Goal: Transaction & Acquisition: Obtain resource

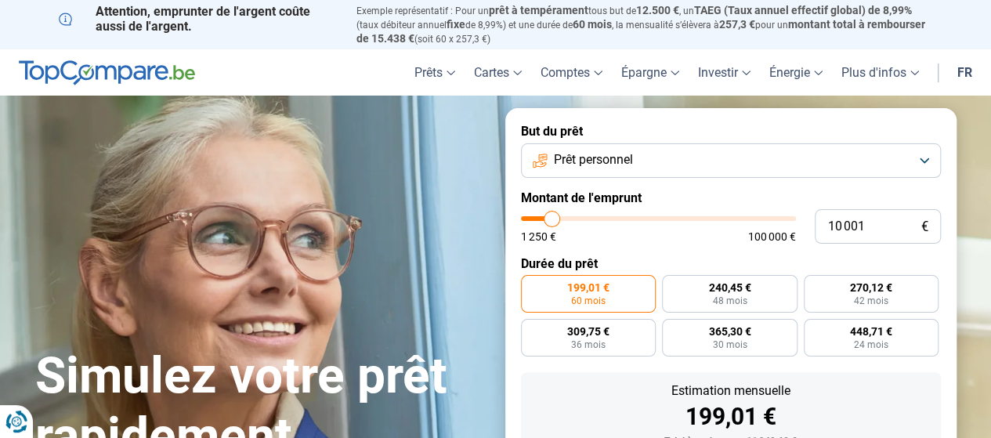
type input "31 000"
type input "31000"
click at [606, 216] on input "range" at bounding box center [658, 218] width 275 height 5
radio input "false"
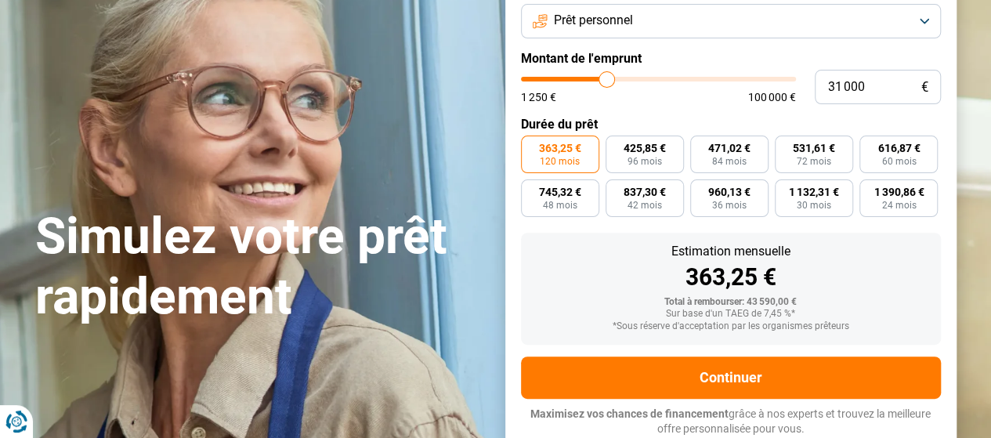
scroll to position [140, 0]
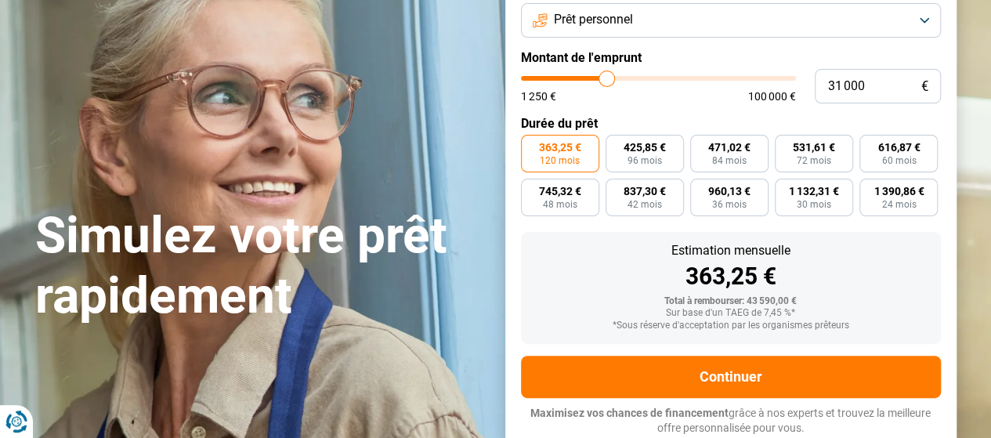
type input "39 500"
type input "39500"
click at [628, 79] on input "range" at bounding box center [658, 78] width 275 height 5
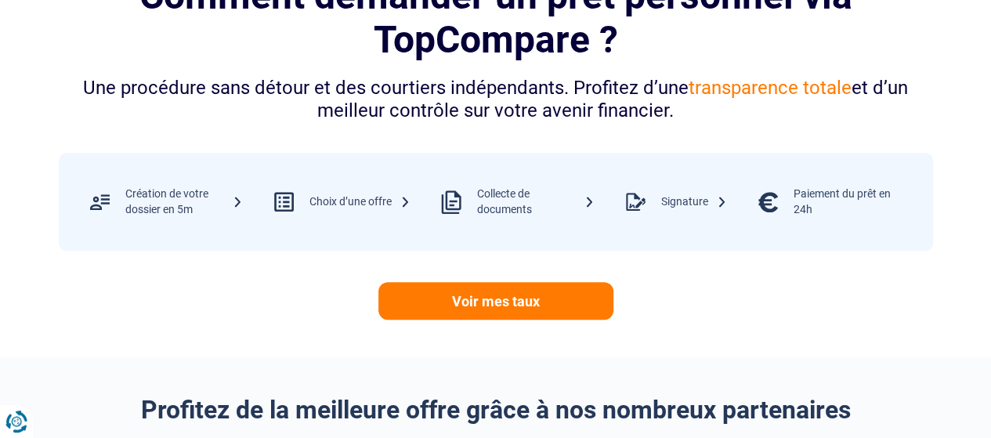
scroll to position [689, 0]
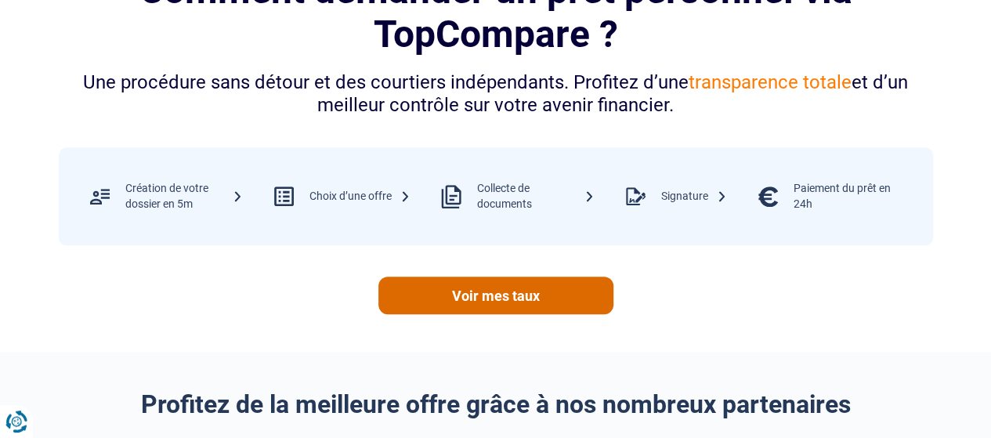
click at [515, 302] on link "Voir mes taux" at bounding box center [495, 295] width 235 height 38
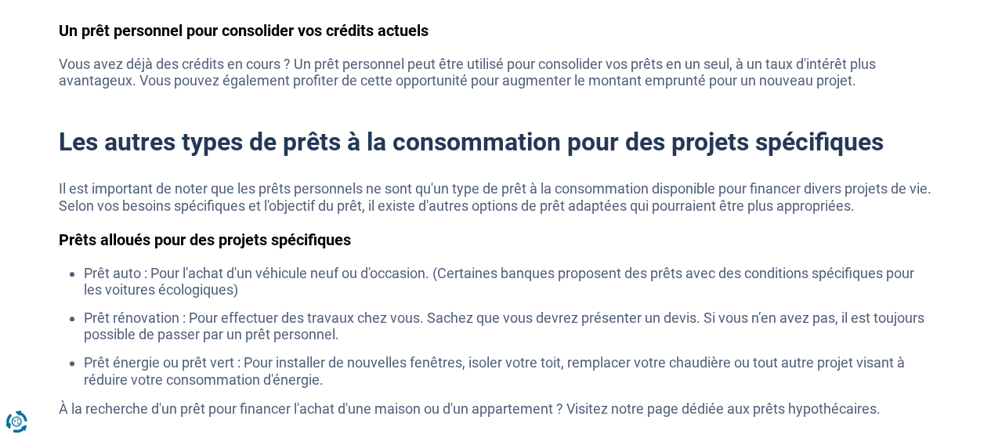
scroll to position [3174, 0]
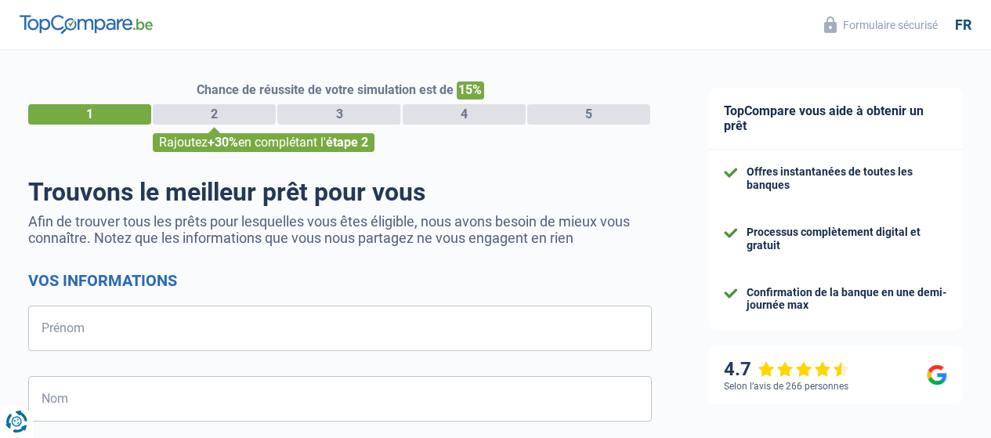
select select "32"
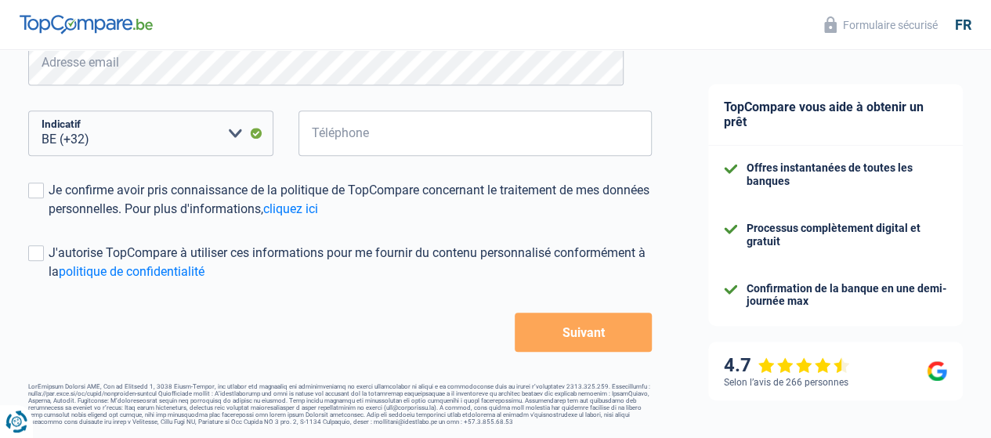
scroll to position [26, 0]
